Goal: Task Accomplishment & Management: Manage account settings

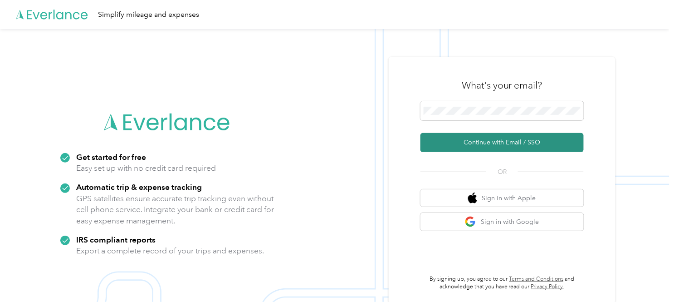
click at [520, 143] on button "Continue with Email / SSO" at bounding box center [502, 142] width 163 height 19
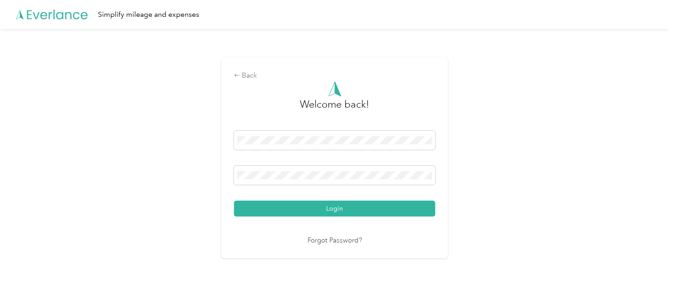
click at [341, 206] on button "Login" at bounding box center [334, 209] width 201 height 16
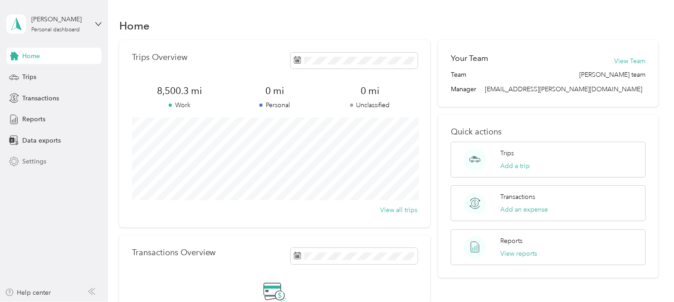
click at [35, 158] on span "Settings" at bounding box center [34, 162] width 24 height 10
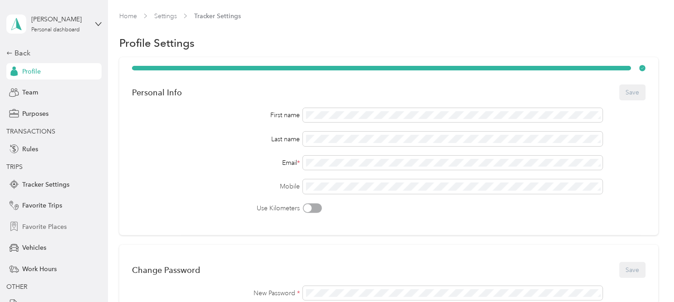
click at [42, 225] on span "Favorite Places" at bounding box center [44, 227] width 44 height 10
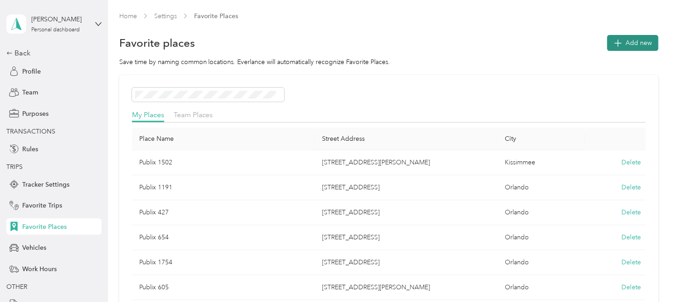
click at [650, 43] on span "Add new" at bounding box center [639, 43] width 26 height 10
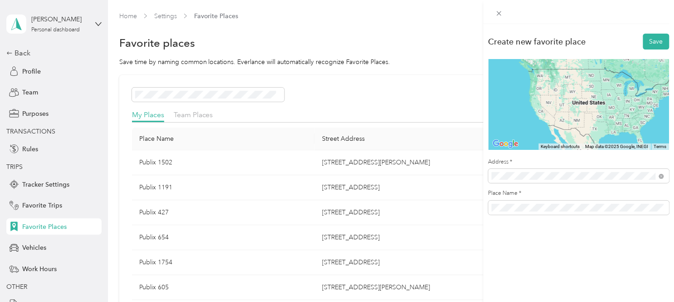
click at [559, 213] on span "[STREET_ADDRESS][US_STATE]" at bounding box center [554, 209] width 91 height 8
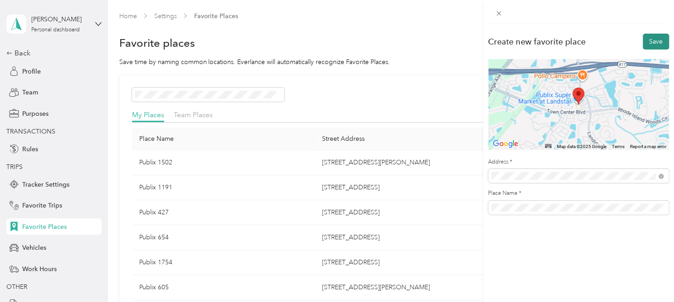
click at [657, 39] on button "Save" at bounding box center [656, 42] width 26 height 16
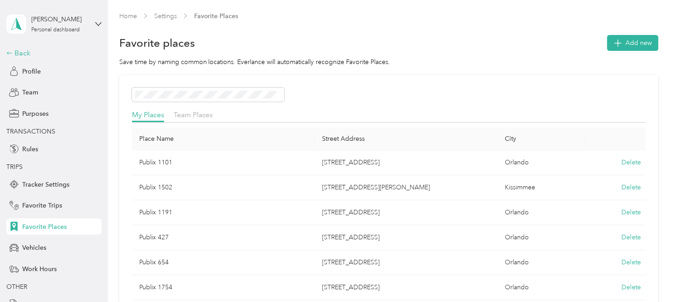
click at [23, 52] on div "Back" at bounding box center [51, 53] width 91 height 11
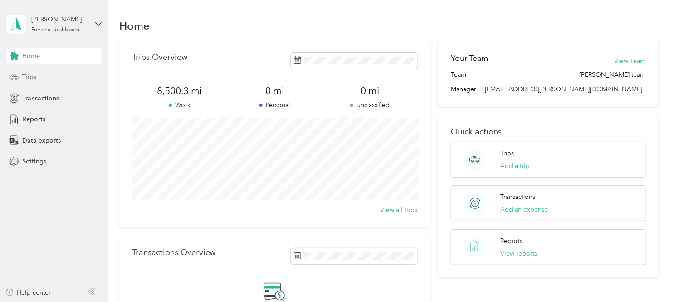
click at [34, 74] on span "Trips" at bounding box center [29, 77] width 14 height 10
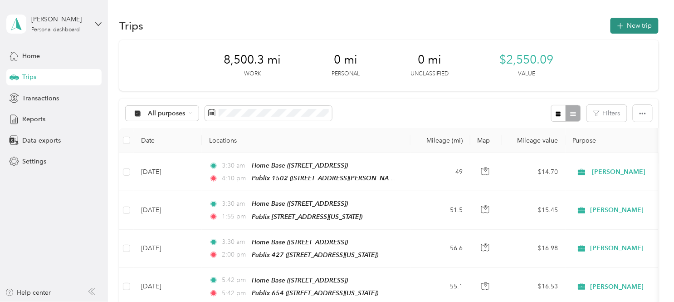
click at [638, 25] on button "New trip" at bounding box center [635, 26] width 48 height 16
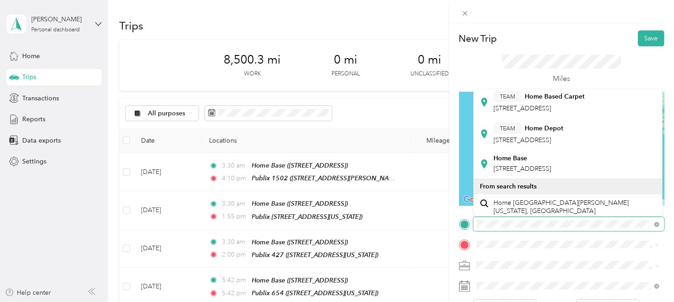
scroll to position [252, 0]
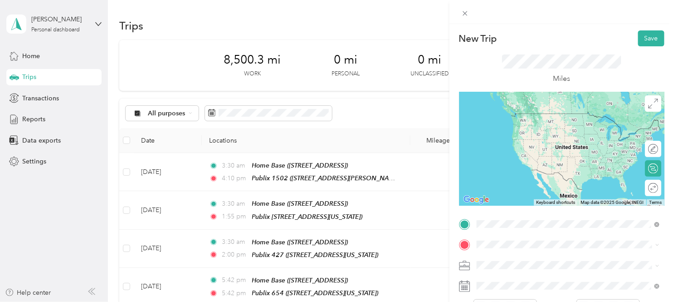
click at [552, 166] on div "Home Base [STREET_ADDRESS]" at bounding box center [523, 156] width 58 height 19
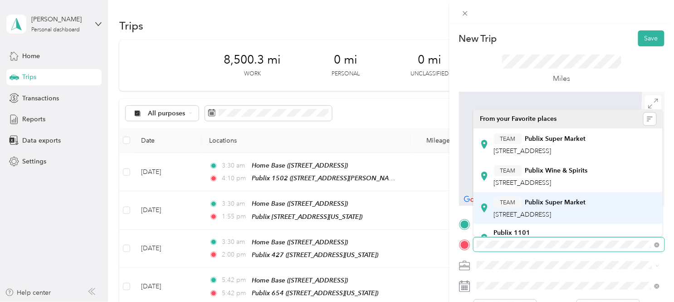
scroll to position [50, 0]
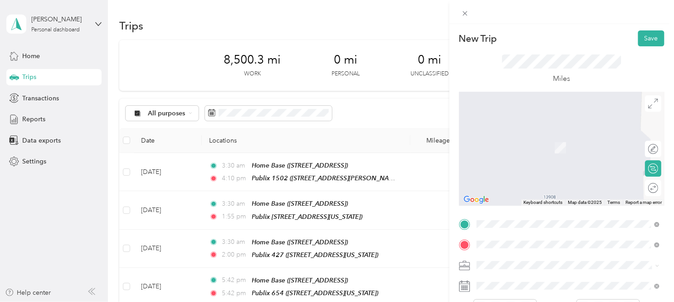
click at [557, 192] on div "Publix 1101 [STREET_ADDRESS][US_STATE]" at bounding box center [539, 187] width 91 height 19
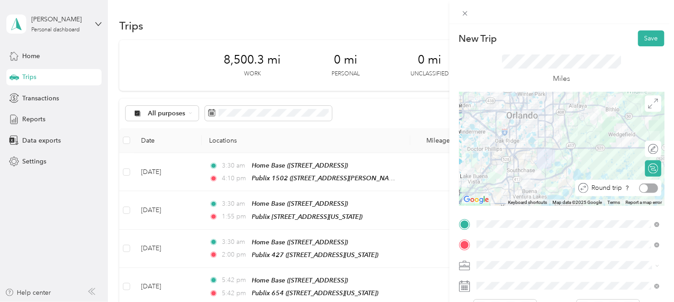
click at [654, 189] on div at bounding box center [648, 188] width 19 height 10
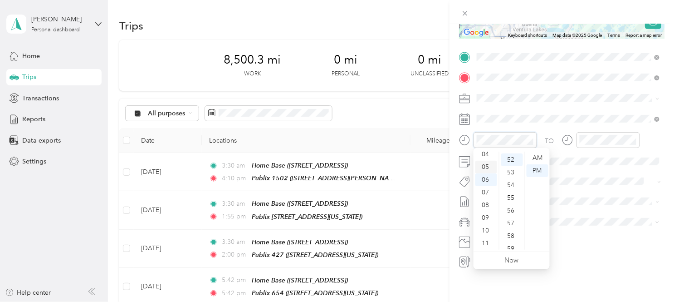
scroll to position [4, 0]
click at [486, 193] on div "03" at bounding box center [487, 192] width 22 height 13
click at [539, 158] on div "AM" at bounding box center [538, 158] width 22 height 13
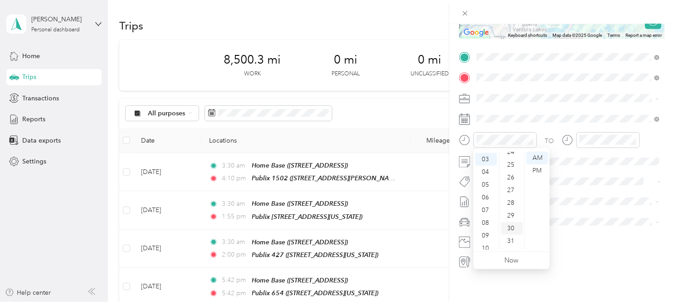
click at [510, 230] on div "30" at bounding box center [512, 228] width 22 height 13
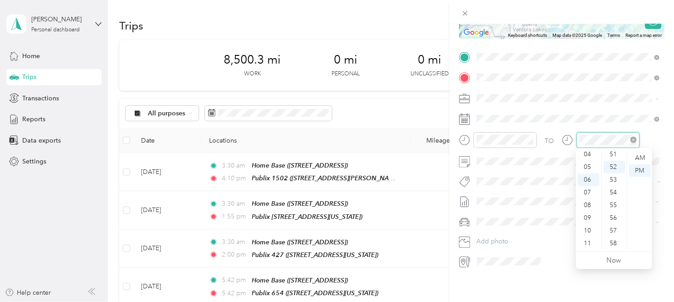
scroll to position [659, 0]
click at [586, 152] on div "04" at bounding box center [589, 154] width 22 height 13
click at [614, 223] on div "45" at bounding box center [615, 222] width 22 height 13
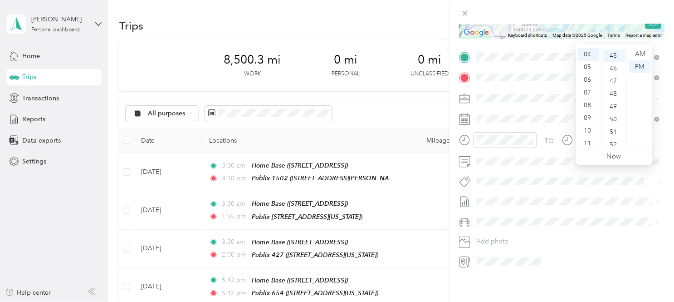
scroll to position [0, 0]
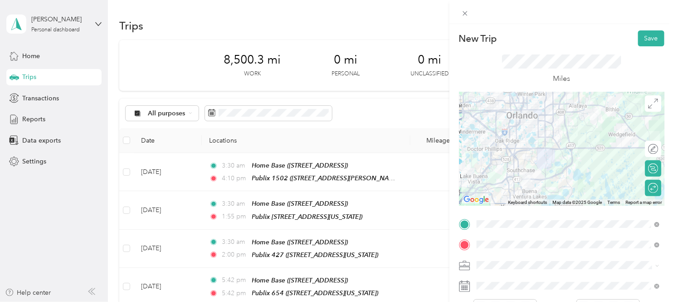
click at [658, 73] on div "Miles" at bounding box center [562, 69] width 206 height 46
click at [647, 40] on button "Save" at bounding box center [651, 38] width 26 height 16
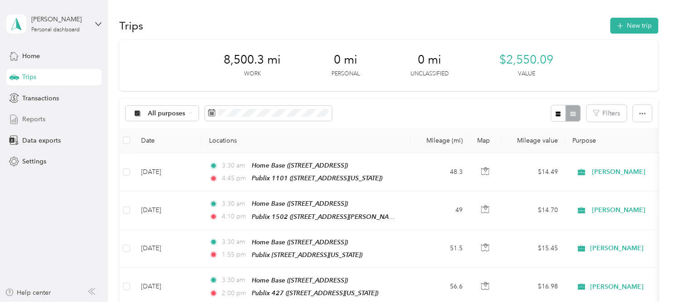
click at [34, 118] on span "Reports" at bounding box center [33, 119] width 23 height 10
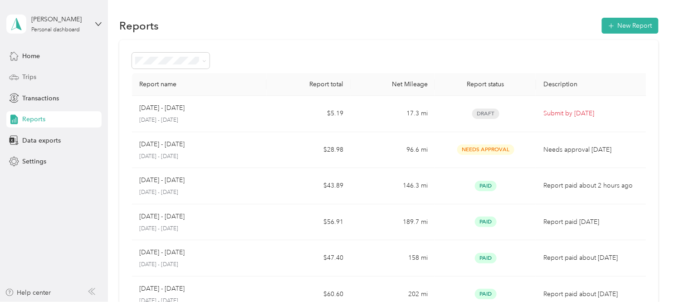
click at [23, 76] on span "Trips" at bounding box center [29, 77] width 14 height 10
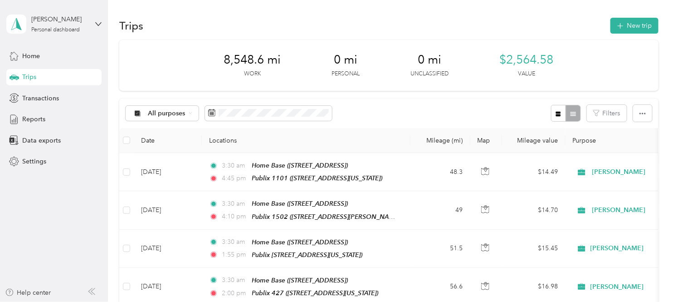
click at [27, 76] on span "Trips" at bounding box center [29, 77] width 14 height 10
click at [29, 118] on span "Reports" at bounding box center [33, 119] width 23 height 10
